Goal: Contribute content

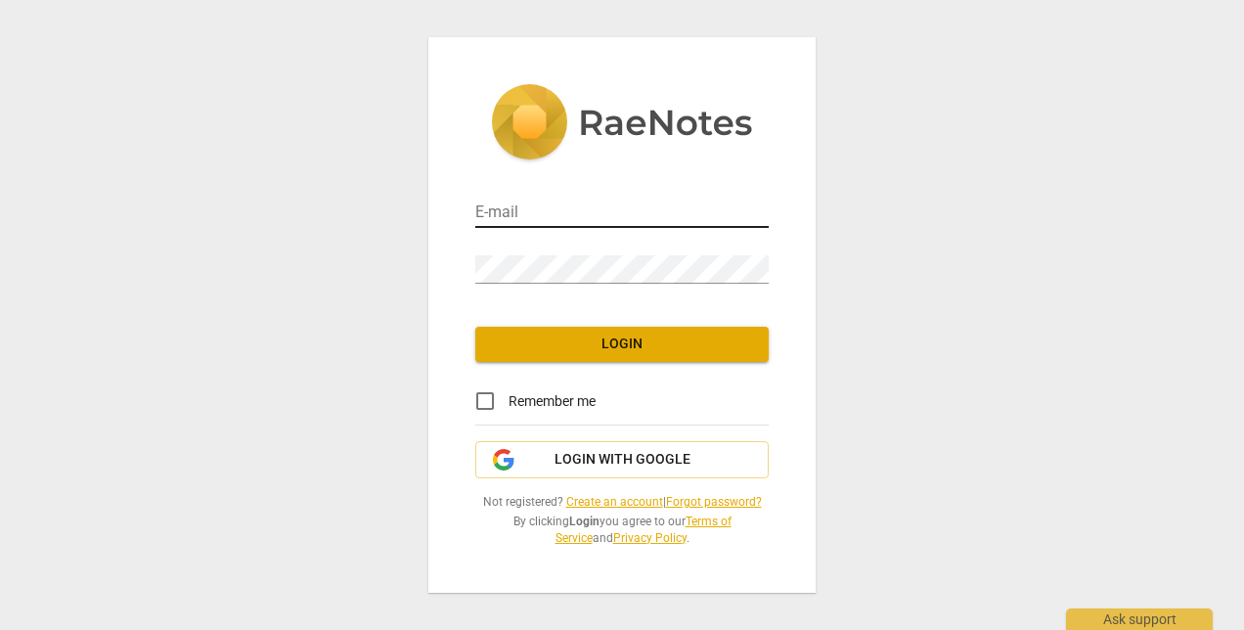
click at [590, 219] on input "email" at bounding box center [621, 213] width 293 height 28
click at [597, 209] on input "amlandry" at bounding box center [621, 213] width 293 height 28
type input "amlandry5@gmail.com"
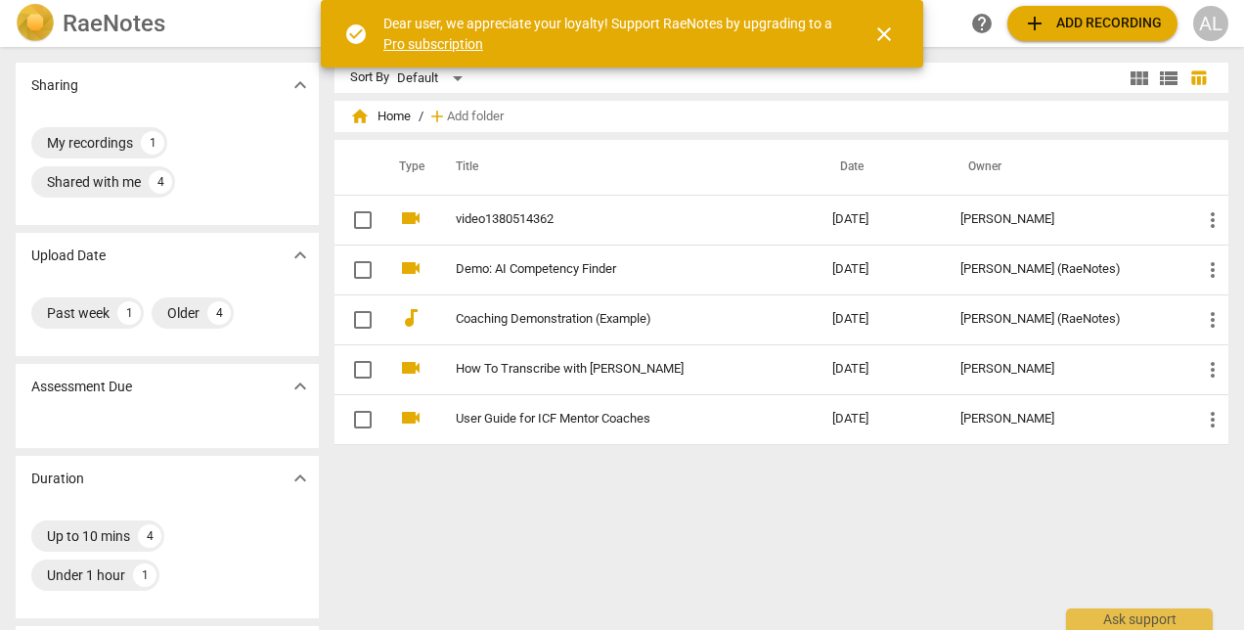
click at [1081, 17] on span "add Add recording" at bounding box center [1092, 23] width 139 height 23
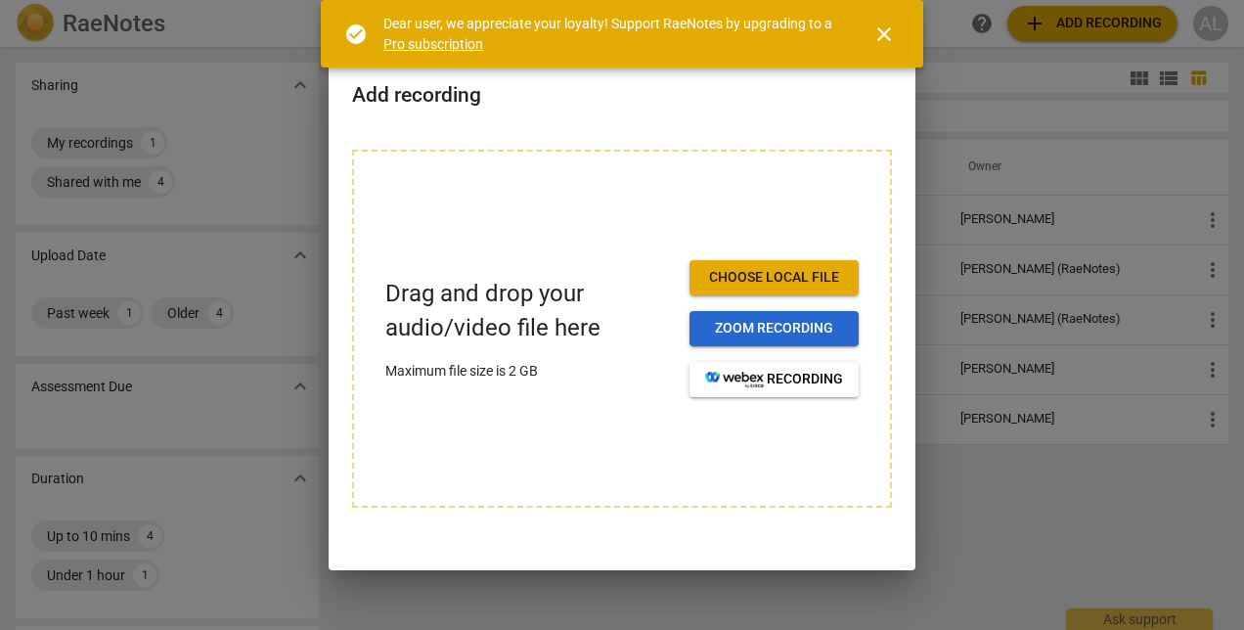
click at [771, 319] on span "Zoom recording" at bounding box center [774, 329] width 138 height 20
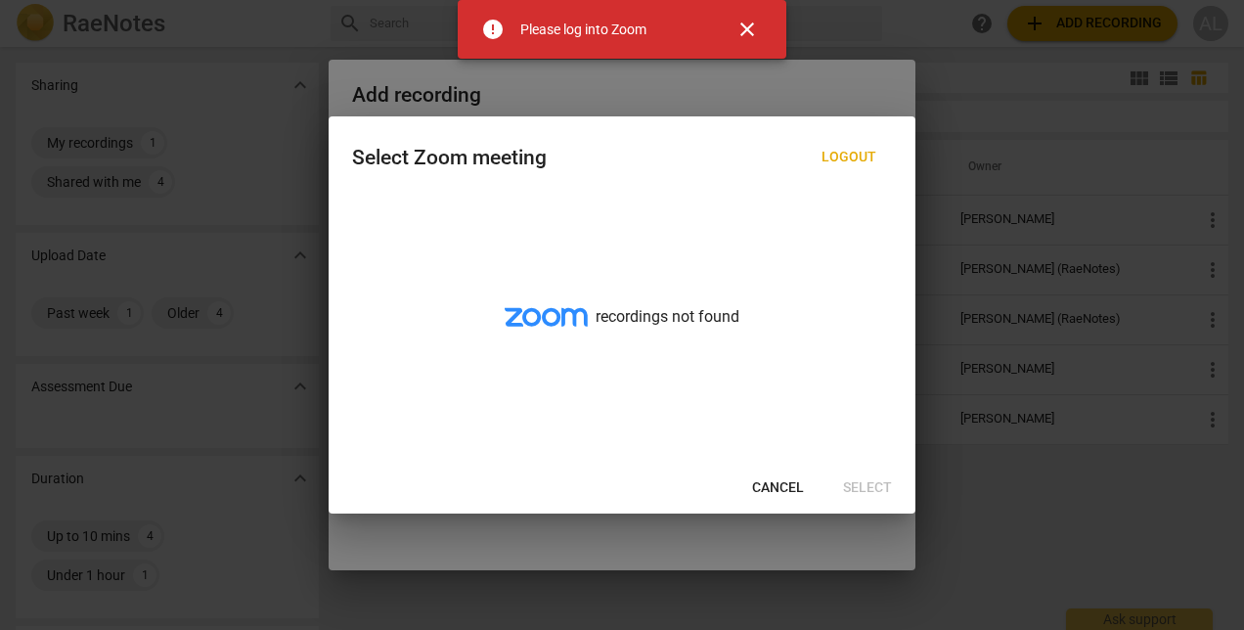
click at [776, 481] on span "Cancel" at bounding box center [778, 488] width 52 height 20
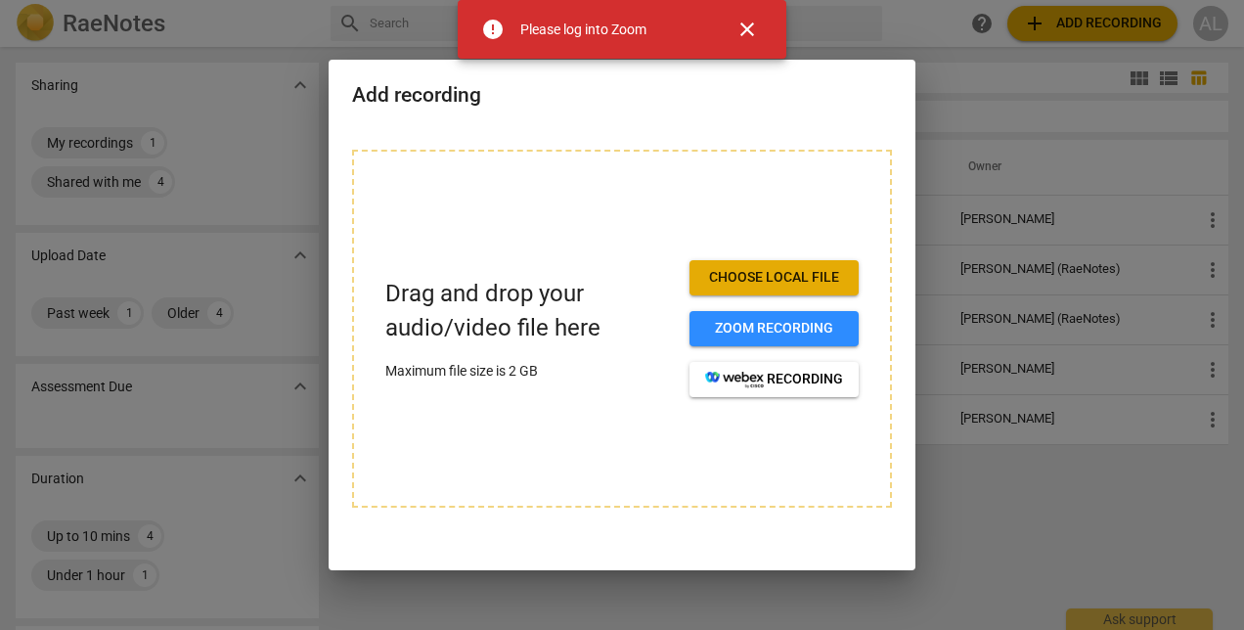
click at [763, 270] on span "Choose local file" at bounding box center [774, 278] width 138 height 20
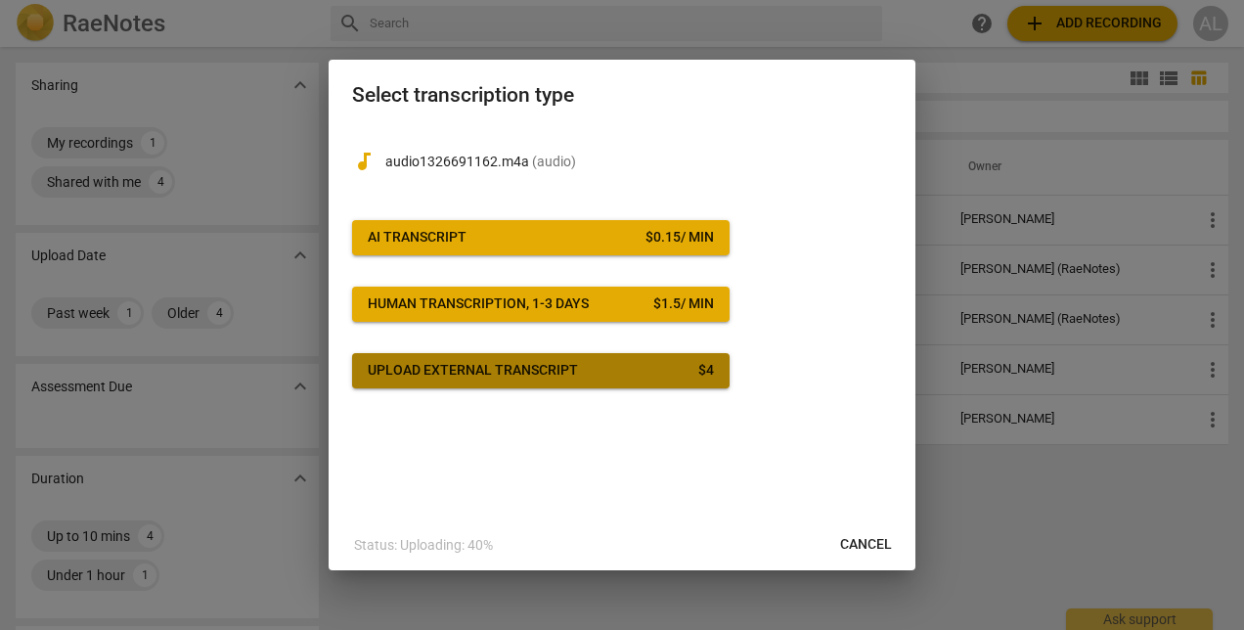
click at [557, 371] on div "Upload external transcript" at bounding box center [473, 371] width 210 height 20
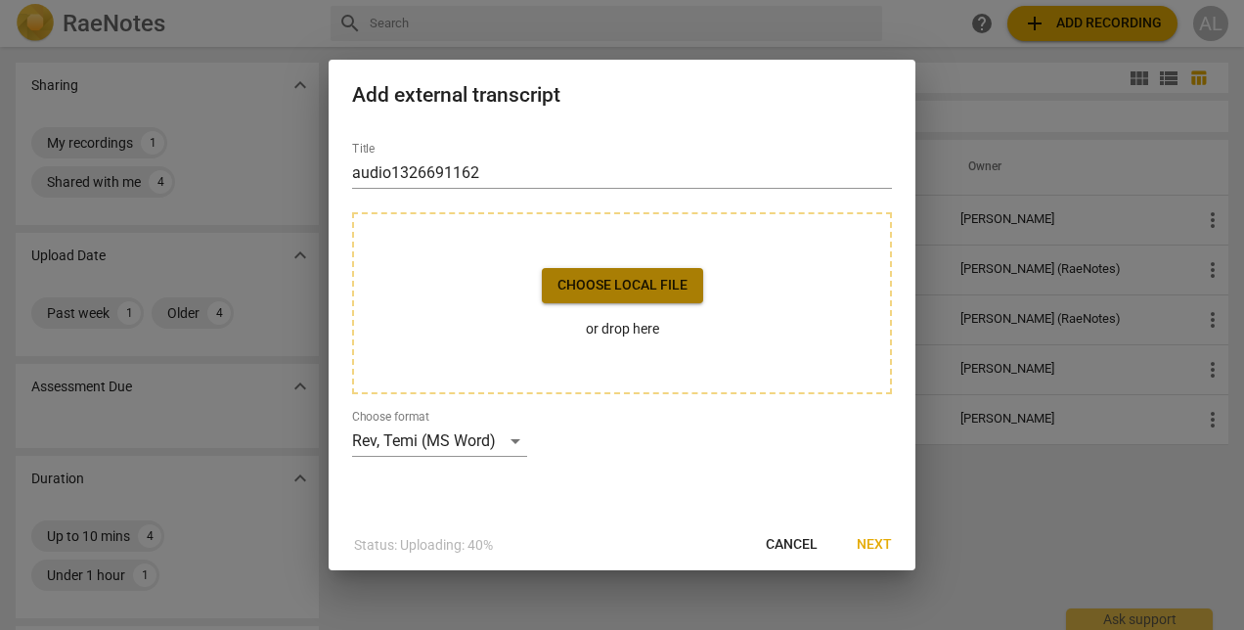
click at [598, 282] on span "Choose local file" at bounding box center [622, 286] width 130 height 20
click at [612, 329] on p "or drop here" at bounding box center [622, 329] width 161 height 21
